Goal: Transaction & Acquisition: Purchase product/service

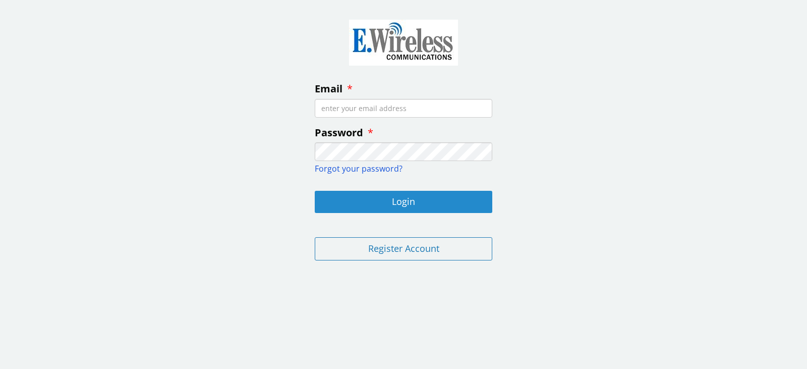
click at [441, 202] on button "Login" at bounding box center [404, 202] width 178 height 22
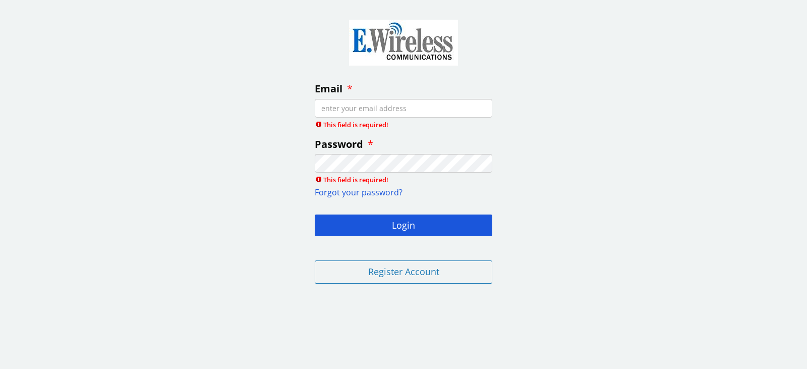
type input "luckyfriday13th3@gmail.com"
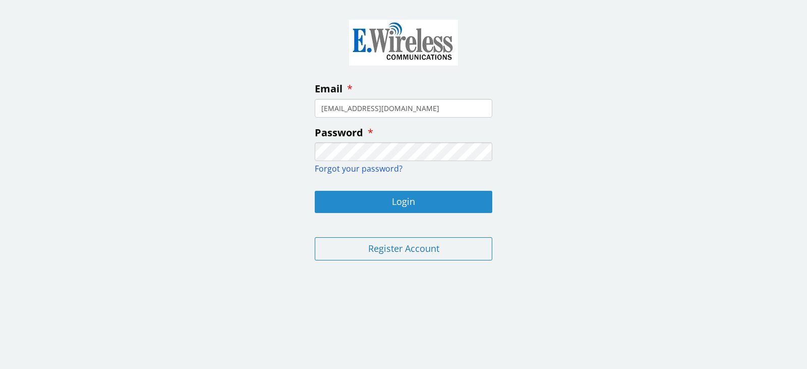
click at [405, 198] on button "Login" at bounding box center [404, 202] width 178 height 22
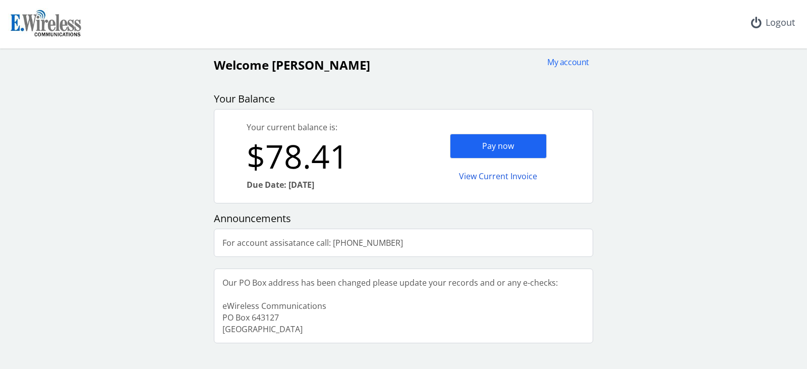
click at [495, 143] on div "Pay now" at bounding box center [498, 146] width 97 height 25
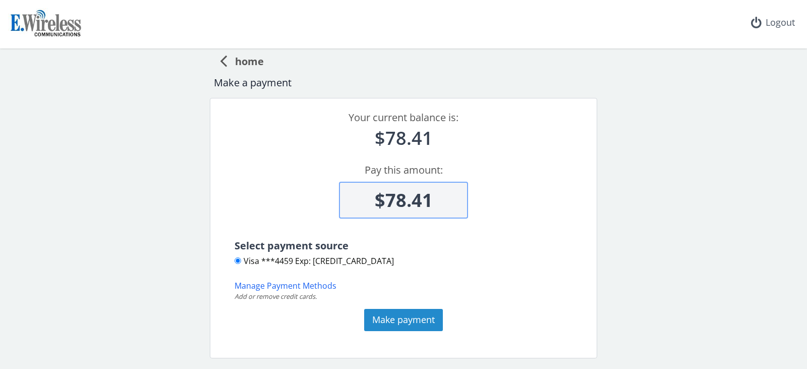
click at [384, 324] on button "Make payment" at bounding box center [403, 320] width 79 height 22
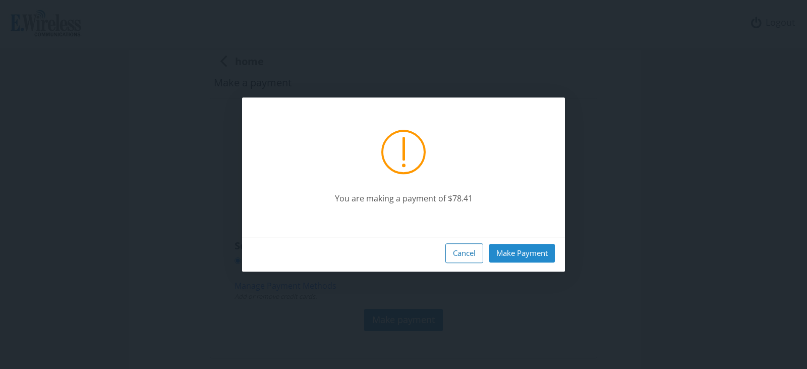
click at [531, 252] on button "Make Payment" at bounding box center [522, 253] width 66 height 19
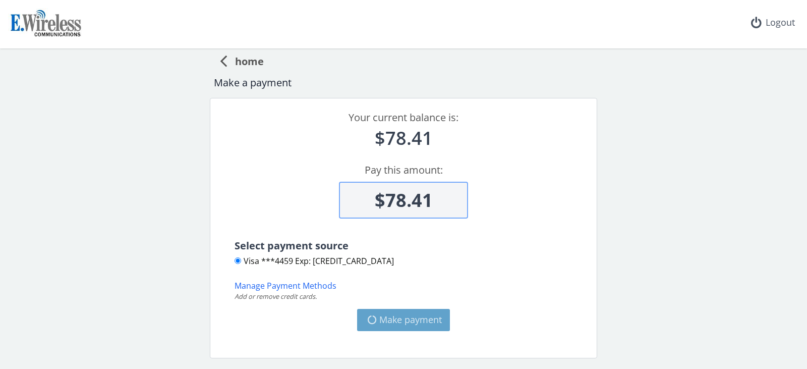
type input "$0"
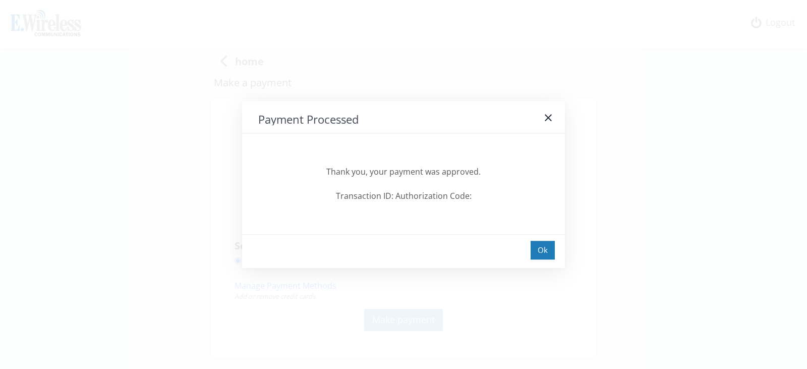
click at [549, 261] on div "Ok" at bounding box center [403, 251] width 323 height 34
click at [549, 250] on div "Ok" at bounding box center [543, 250] width 24 height 19
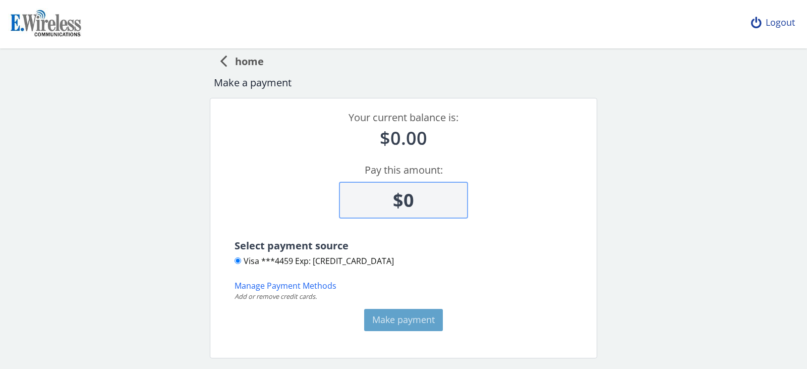
click at [774, 21] on div "Logout" at bounding box center [773, 22] width 60 height 45
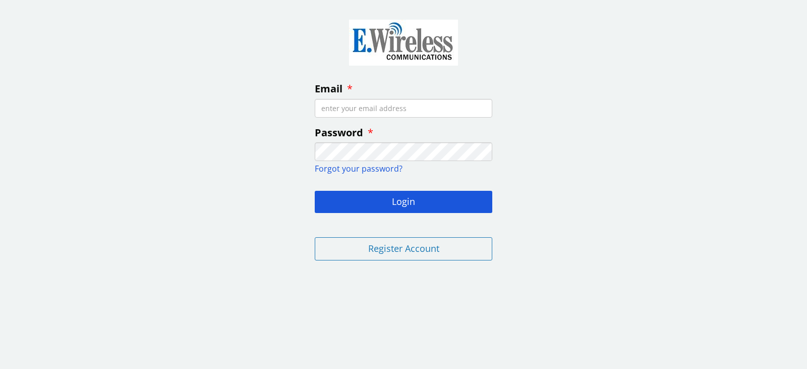
type input "luckyfriday13th3@gmail.com"
